Goal: Task Accomplishment & Management: Manage account settings

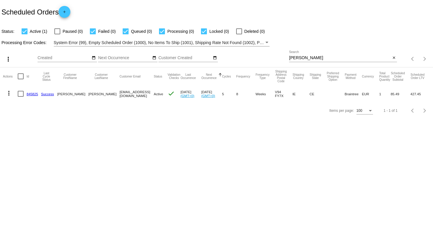
click at [313, 61] on div "[PERSON_NAME] Search" at bounding box center [340, 57] width 102 height 12
drag, startPoint x: 310, startPoint y: 59, endPoint x: 288, endPoint y: 56, distance: 22.3
click at [288, 56] on div "more_vert Sep Jan Feb Mar [DATE]" at bounding box center [216, 56] width 433 height 21
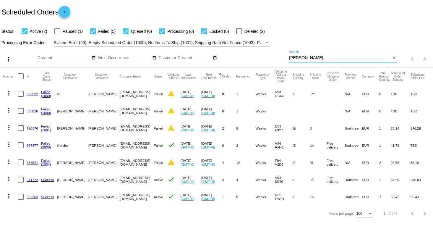
type input "[PERSON_NAME]"
click at [267, 43] on div "Filter by Processing Error Codes" at bounding box center [266, 42] width 3 height 1
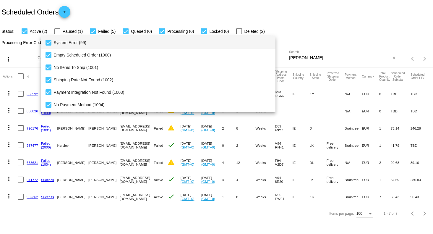
click at [294, 35] on div at bounding box center [216, 117] width 433 height 234
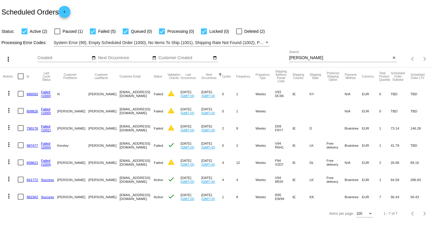
click at [29, 162] on link "658621" at bounding box center [33, 162] width 12 height 4
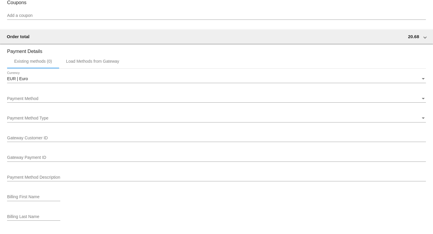
scroll to position [512, 0]
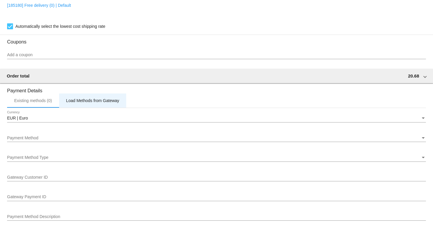
click at [100, 100] on div "Load Methods from Gateway" at bounding box center [92, 100] width 53 height 5
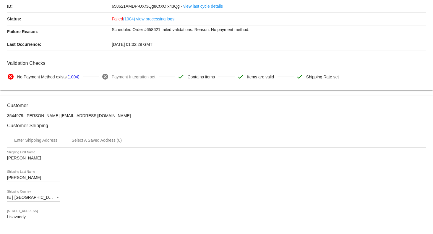
scroll to position [0, 0]
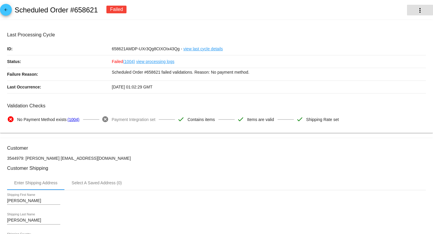
click at [416, 9] on mat-icon "more_vert" at bounding box center [419, 10] width 7 height 7
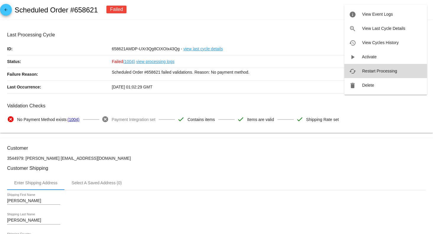
click at [369, 69] on span "Restart Processing" at bounding box center [379, 71] width 35 height 5
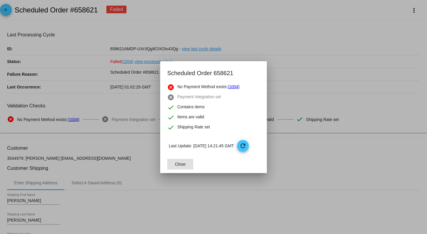
click at [179, 161] on button "Close" at bounding box center [180, 164] width 26 height 11
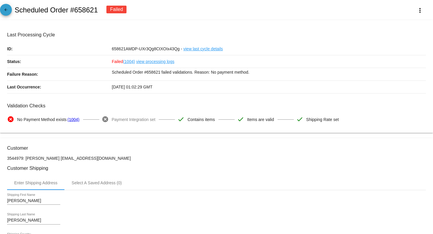
click at [11, 12] on link "arrow_back" at bounding box center [6, 10] width 12 height 12
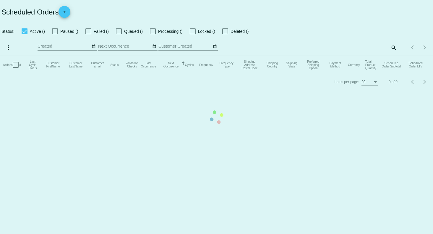
checkbox input "true"
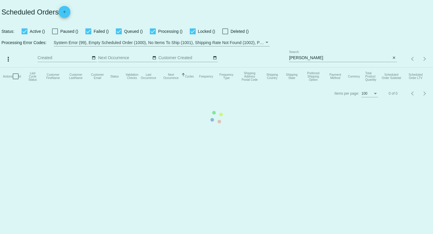
click at [307, 67] on mat-table "Actions Id Last Cycle Status Customer FirstName Customer LastName Customer Emai…" at bounding box center [216, 76] width 433 height 18
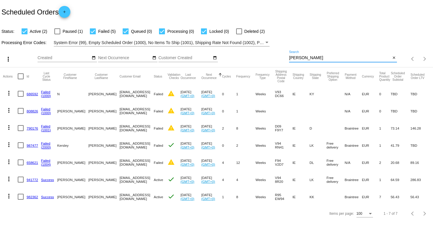
drag, startPoint x: 310, startPoint y: 59, endPoint x: 283, endPoint y: 57, distance: 27.3
click at [283, 57] on div "more_vert Sep Jan Feb Mar [DATE]" at bounding box center [216, 56] width 433 height 21
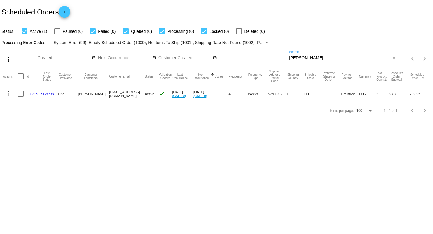
type input "[PERSON_NAME]"
click at [9, 94] on mat-icon "more_vert" at bounding box center [8, 93] width 7 height 7
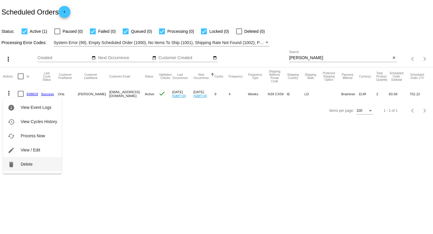
click at [21, 163] on span "Delete" at bounding box center [27, 164] width 12 height 5
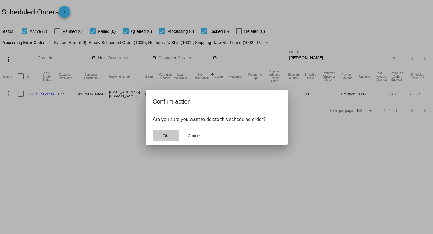
click at [173, 136] on button "OK" at bounding box center [166, 135] width 26 height 11
